Goal: Navigation & Orientation: Find specific page/section

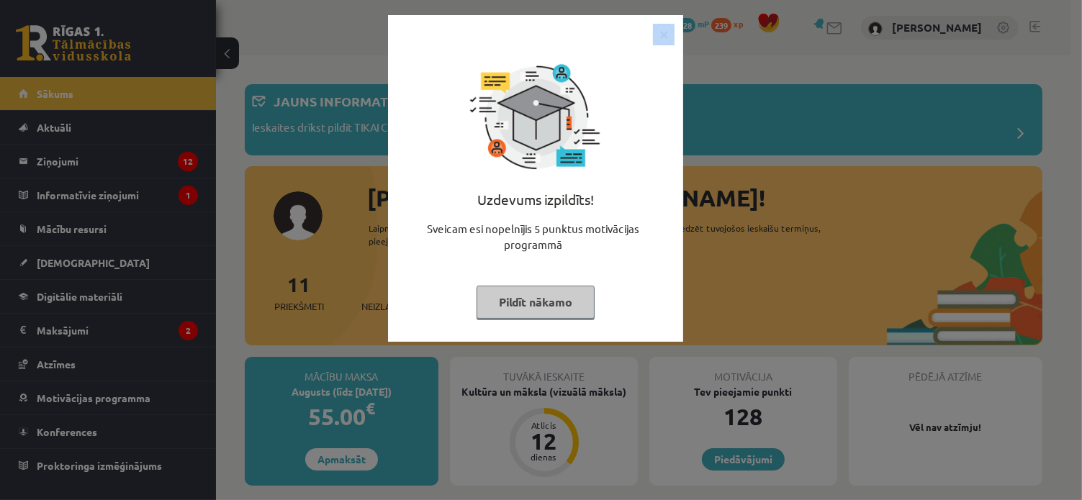
drag, startPoint x: 660, startPoint y: 22, endPoint x: 665, endPoint y: 28, distance: 8.2
click at [665, 28] on div "Uzdevums izpildīts! Sveicam esi nopelnījis 5 punktus motivācijas programmā Pild…" at bounding box center [535, 178] width 295 height 327
click at [665, 28] on img "Close" at bounding box center [664, 35] width 22 height 22
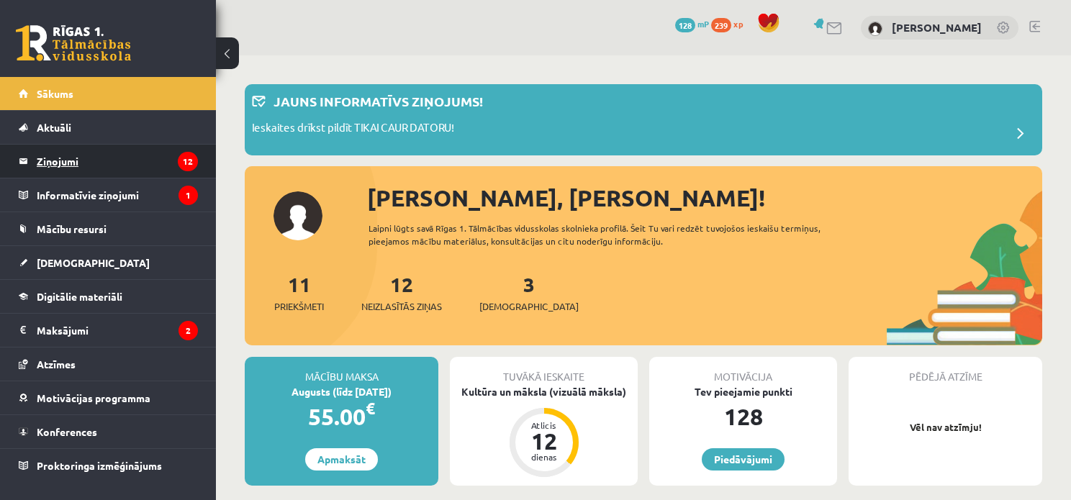
click at [124, 169] on legend "Ziņojumi 12" at bounding box center [117, 161] width 161 height 33
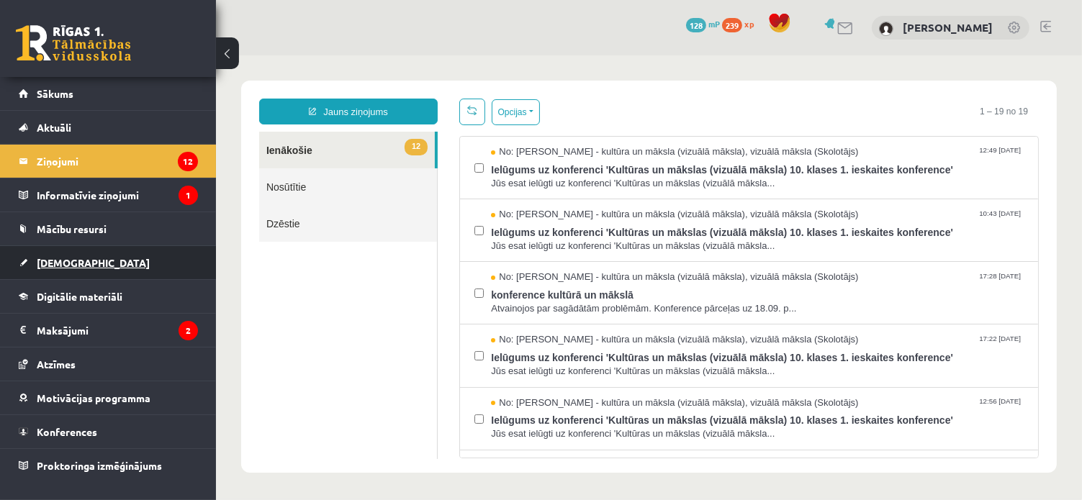
click at [94, 263] on link "[DEMOGRAPHIC_DATA]" at bounding box center [108, 262] width 179 height 33
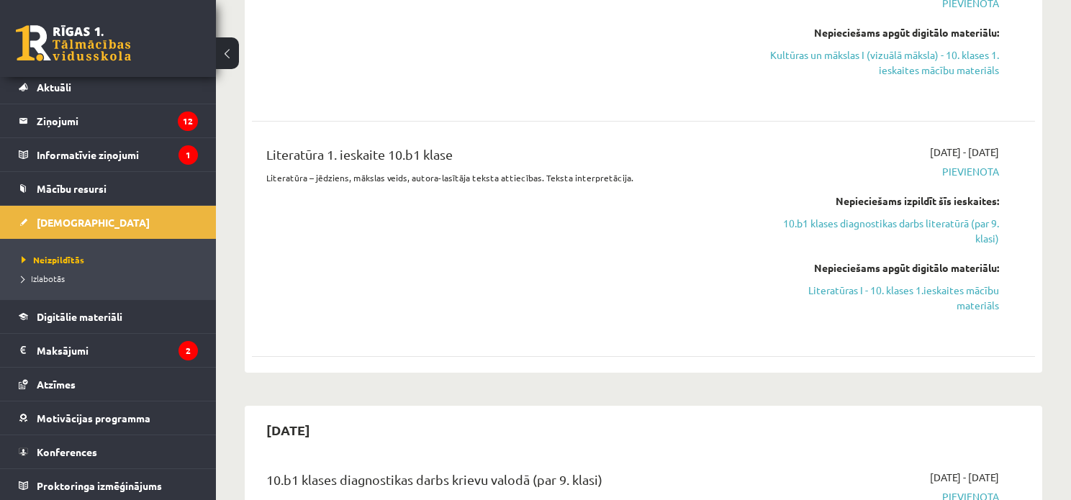
scroll to position [538, 0]
click at [61, 273] on span "Izlabotās" at bounding box center [43, 279] width 43 height 12
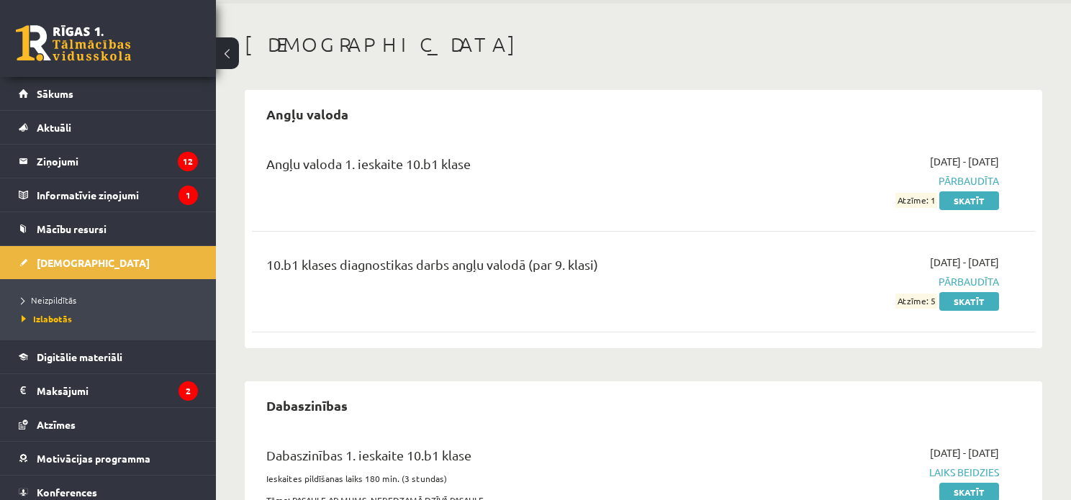
scroll to position [48, 0]
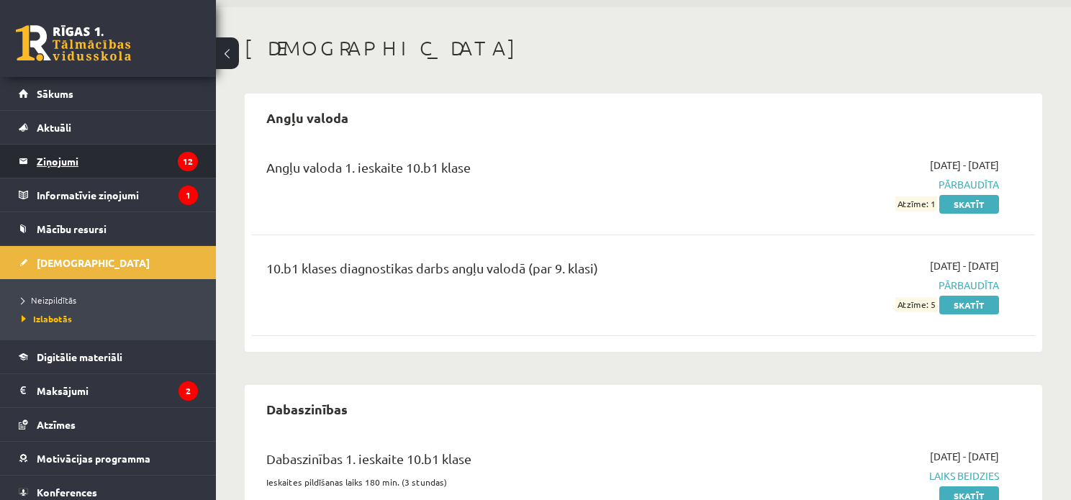
click at [55, 167] on legend "Ziņojumi 12" at bounding box center [117, 161] width 161 height 33
